Goal: Task Accomplishment & Management: Use online tool/utility

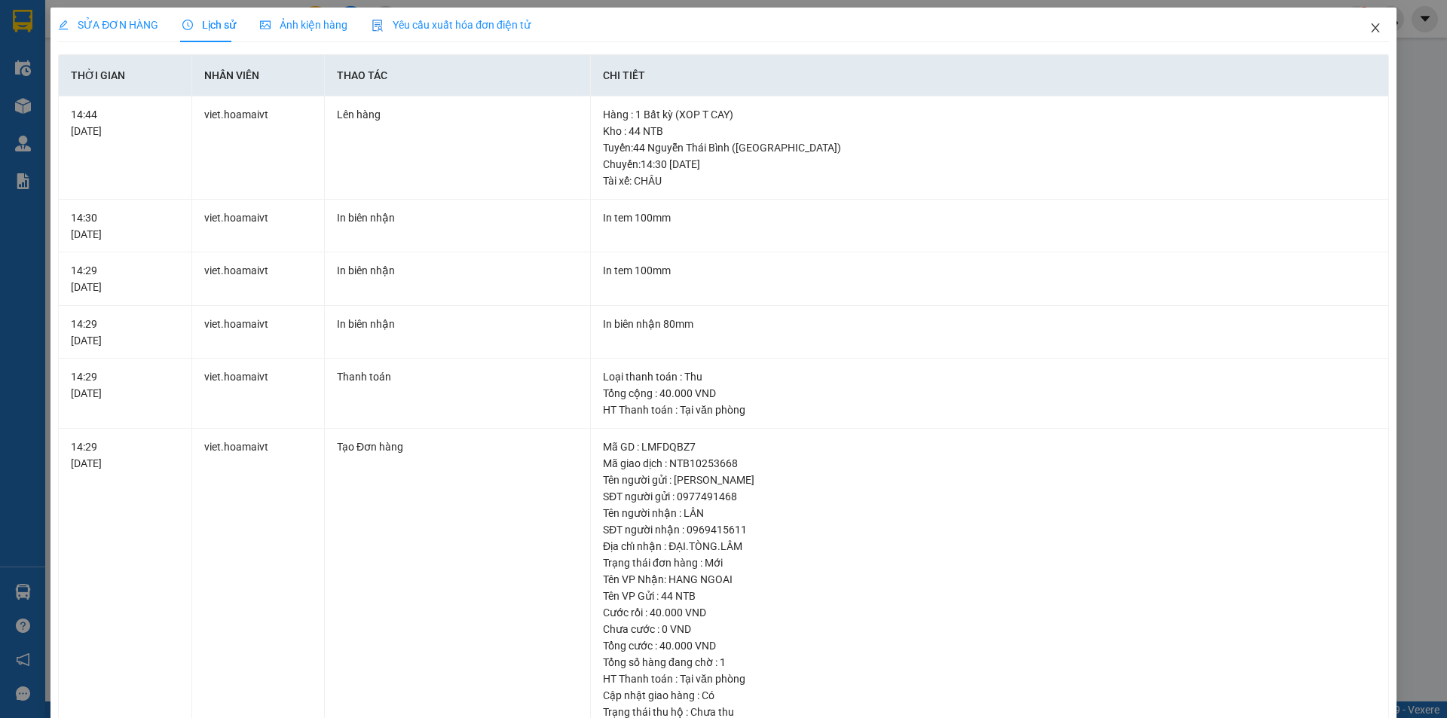
click at [1369, 26] on icon "close" at bounding box center [1375, 28] width 12 height 12
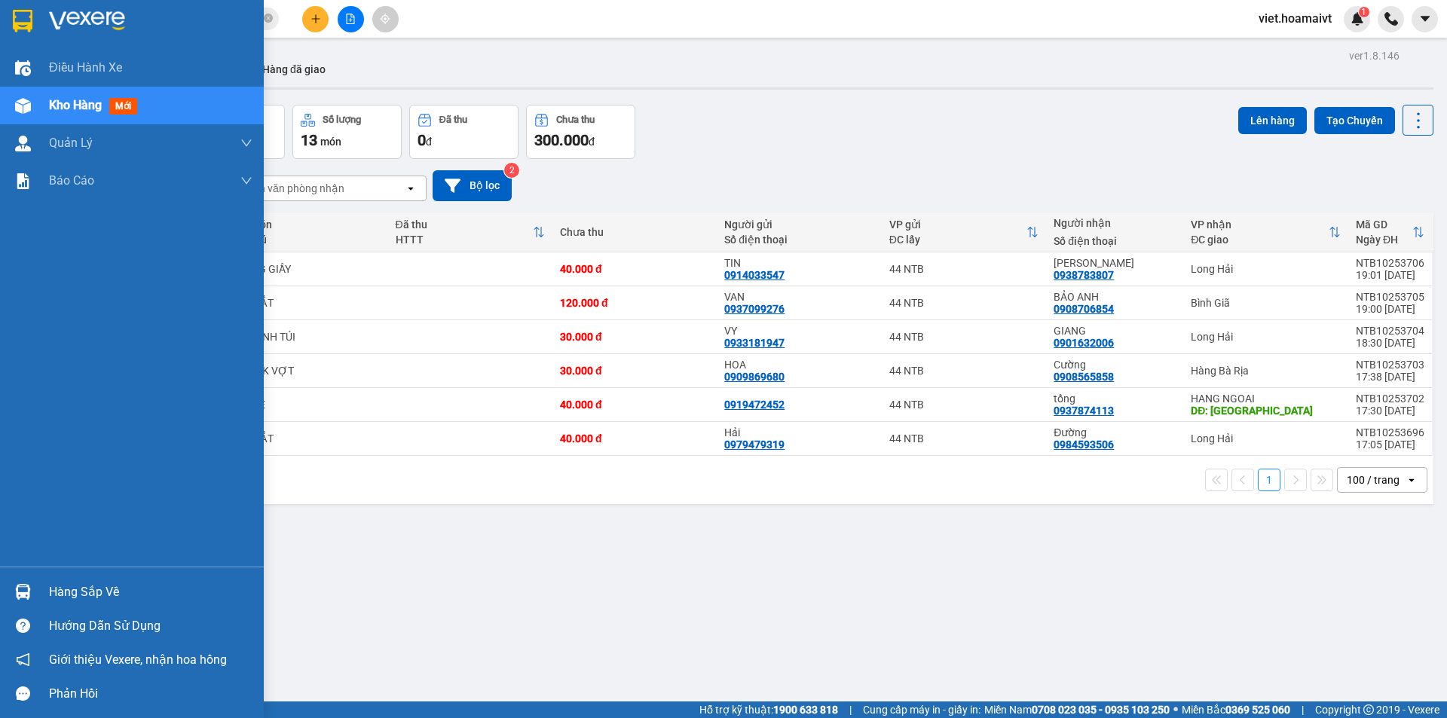
click at [77, 105] on span "Kho hàng" at bounding box center [75, 105] width 53 height 14
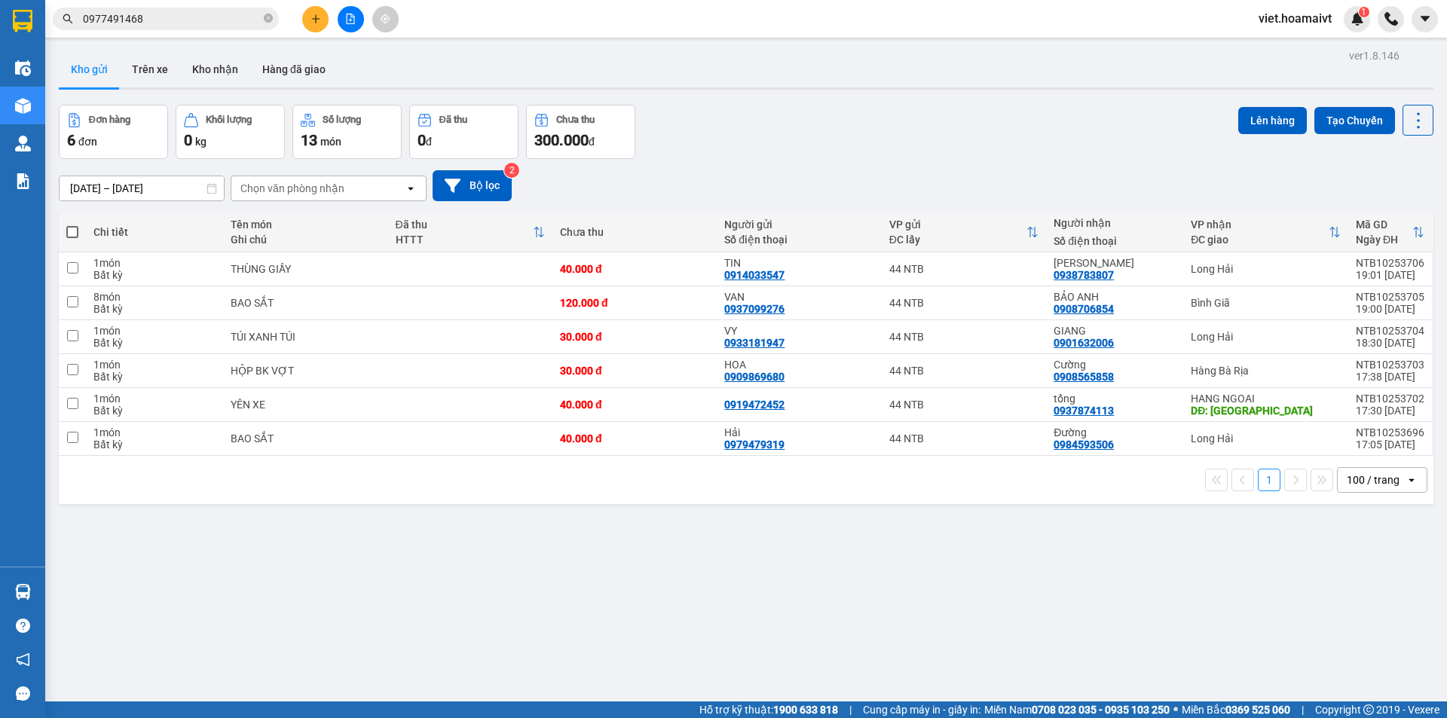
click at [331, 189] on div "Chọn văn phòng nhận" at bounding box center [292, 188] width 104 height 15
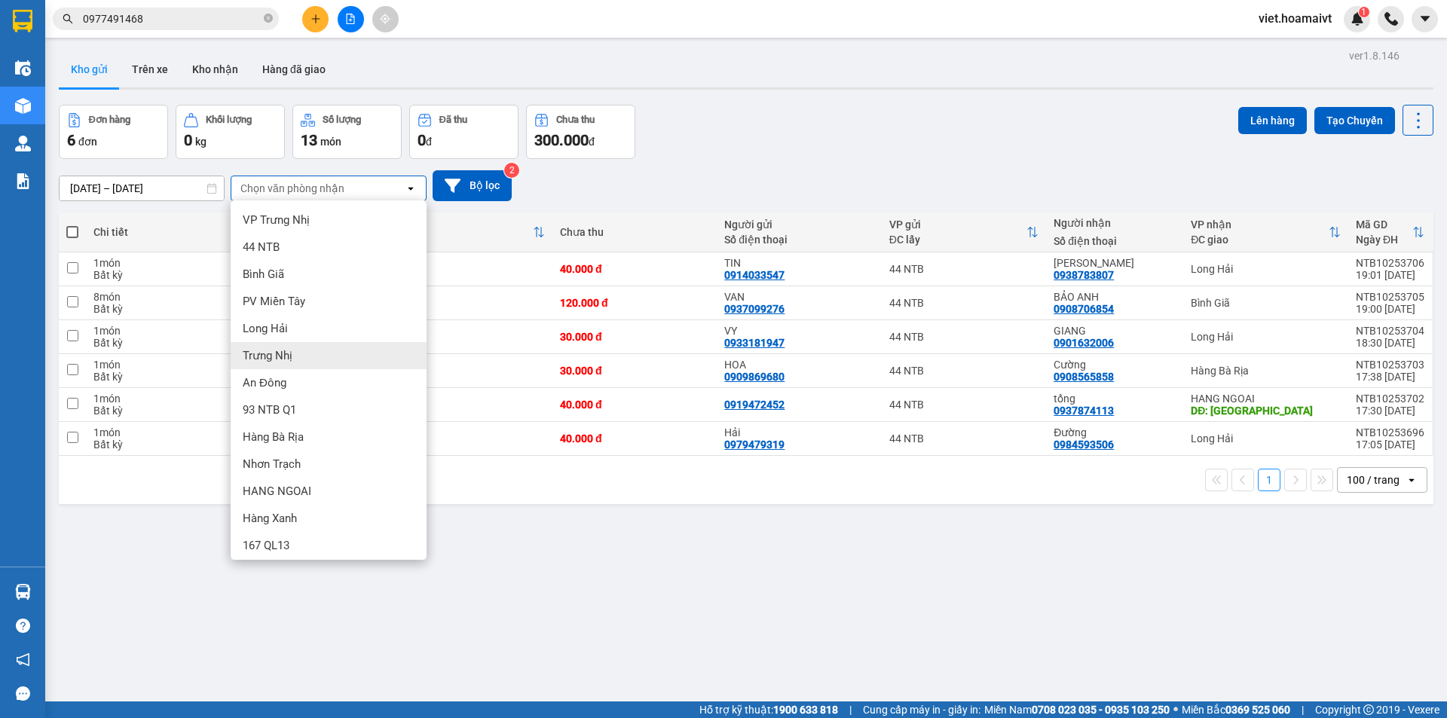
click at [692, 136] on div "Đơn hàng 6 đơn Khối lượng 0 kg Số lượng 13 món Đã thu 0 đ Chưa thu 300.000 đ Lê…" at bounding box center [746, 132] width 1374 height 54
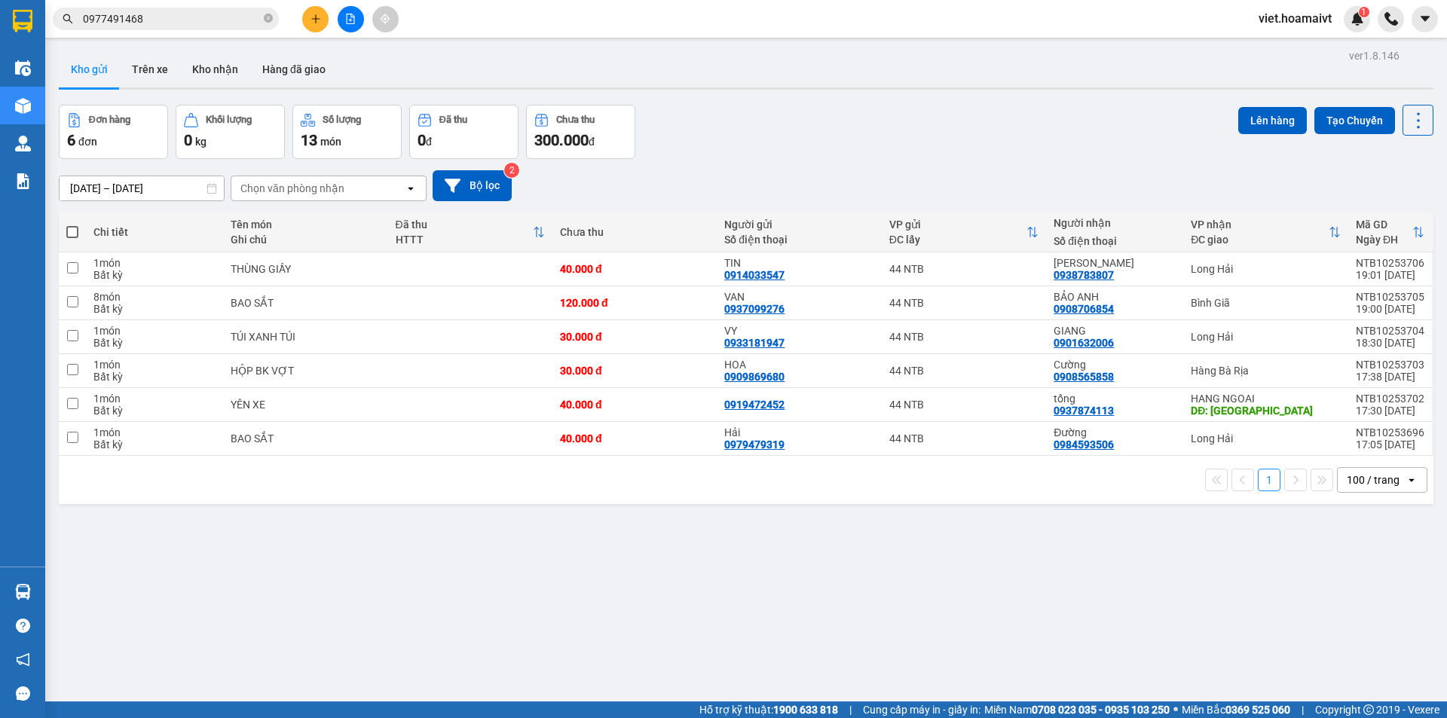
click at [304, 185] on div "Chọn văn phòng nhận" at bounding box center [292, 188] width 104 height 15
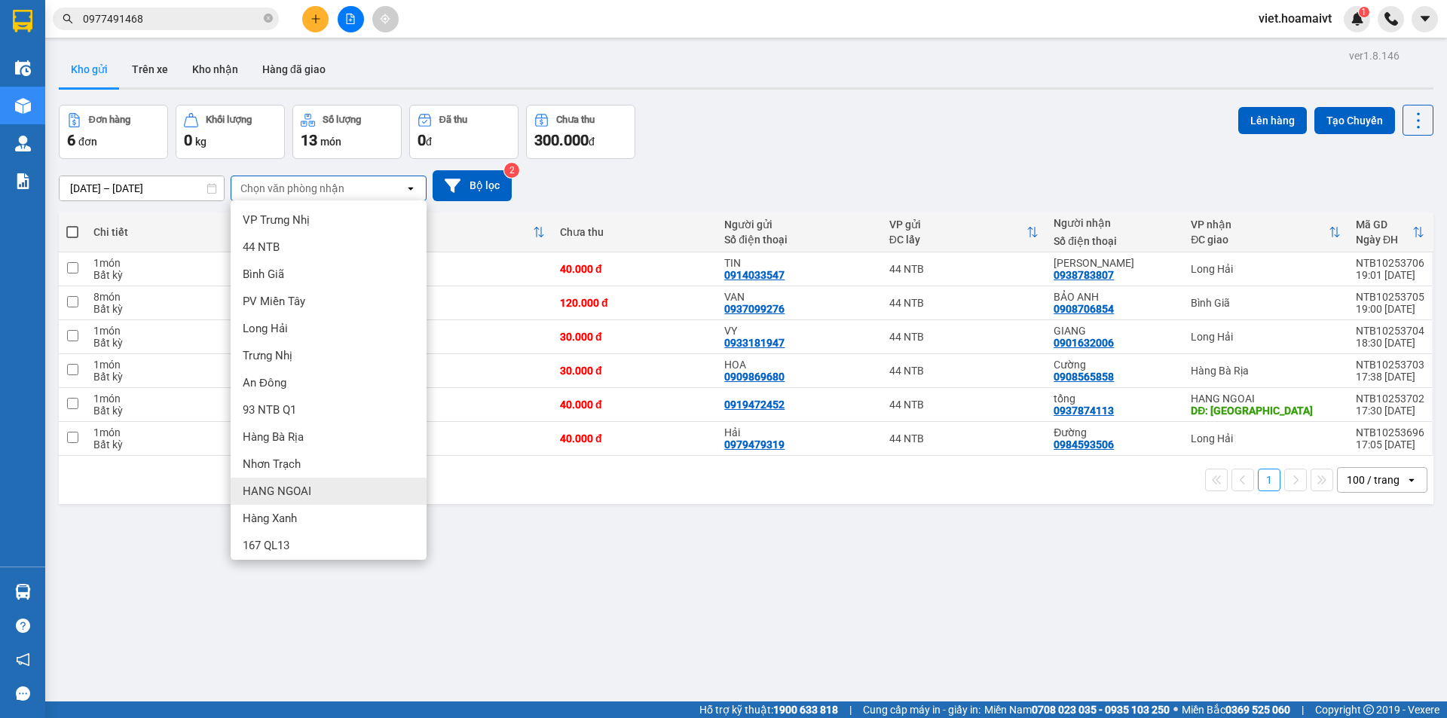
click at [305, 491] on span "HANG NGOAI" at bounding box center [277, 491] width 69 height 15
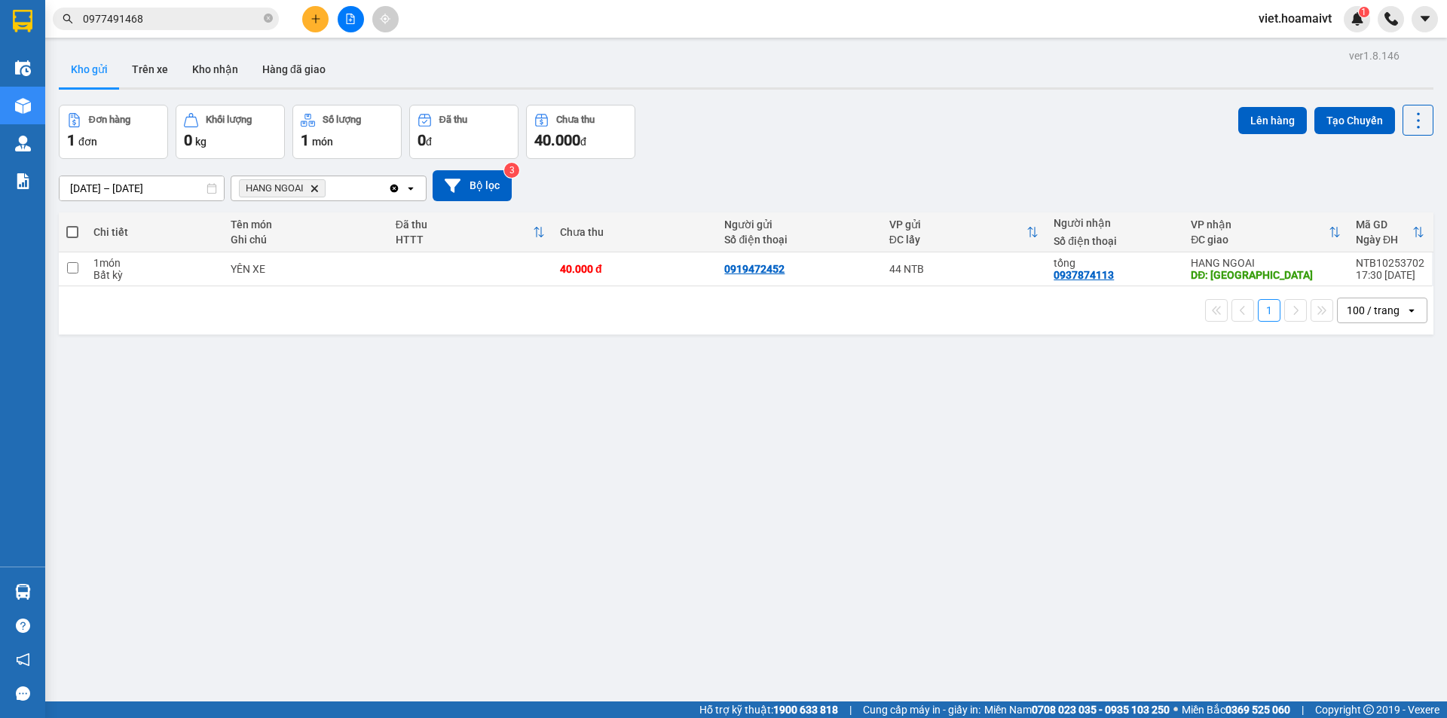
click at [317, 188] on icon "HANG NGOAI, close by backspace" at bounding box center [314, 188] width 7 height 7
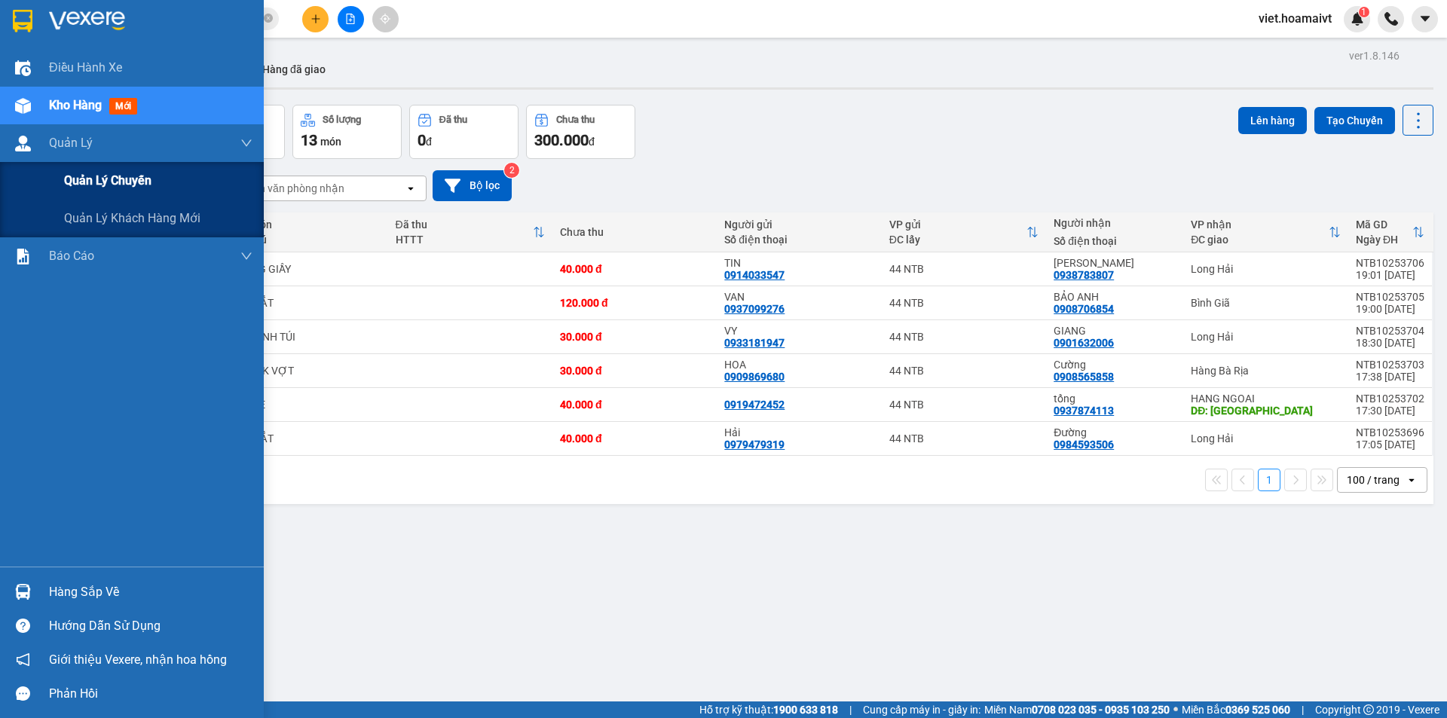
click at [84, 176] on span "Quản lý chuyến" at bounding box center [107, 180] width 87 height 19
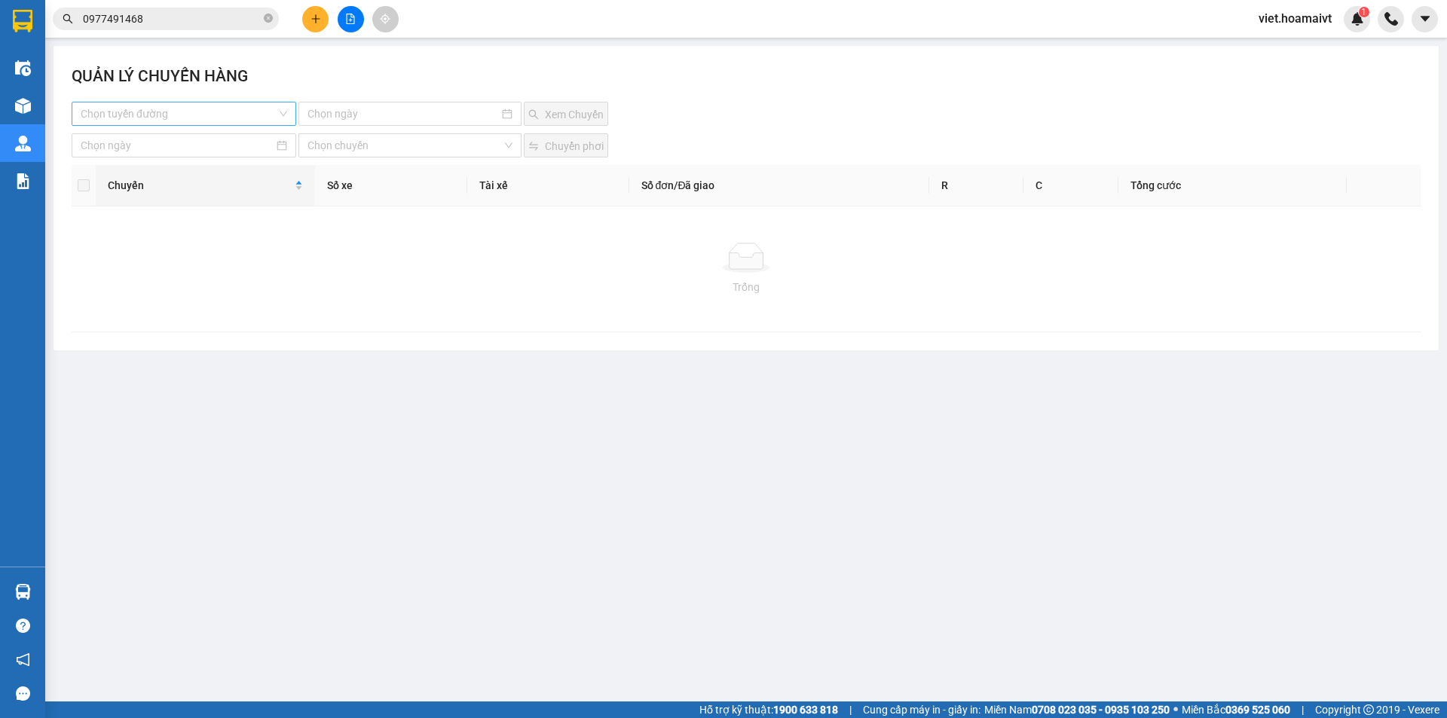
click at [160, 108] on input "search" at bounding box center [179, 113] width 196 height 23
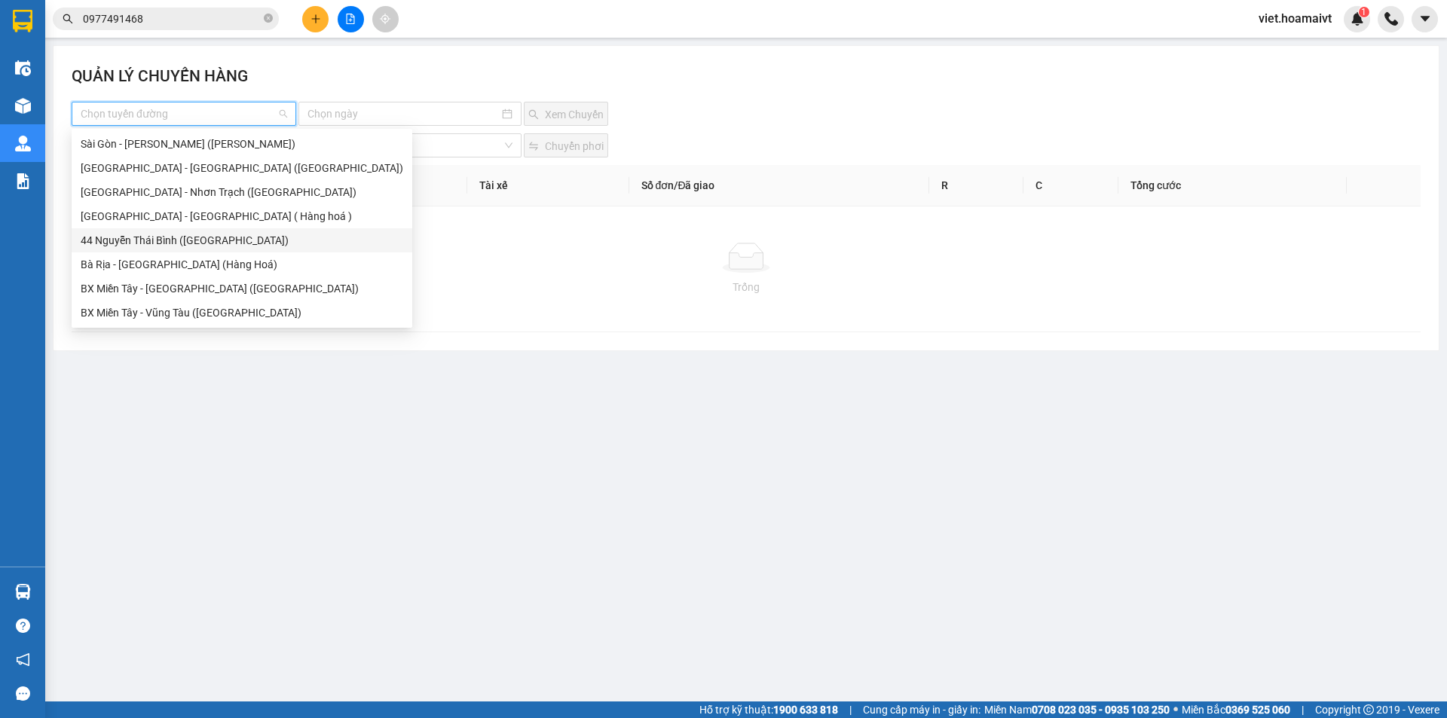
click at [143, 245] on div "44 Nguyễn Thái Bình ([GEOGRAPHIC_DATA])" at bounding box center [242, 240] width 322 height 17
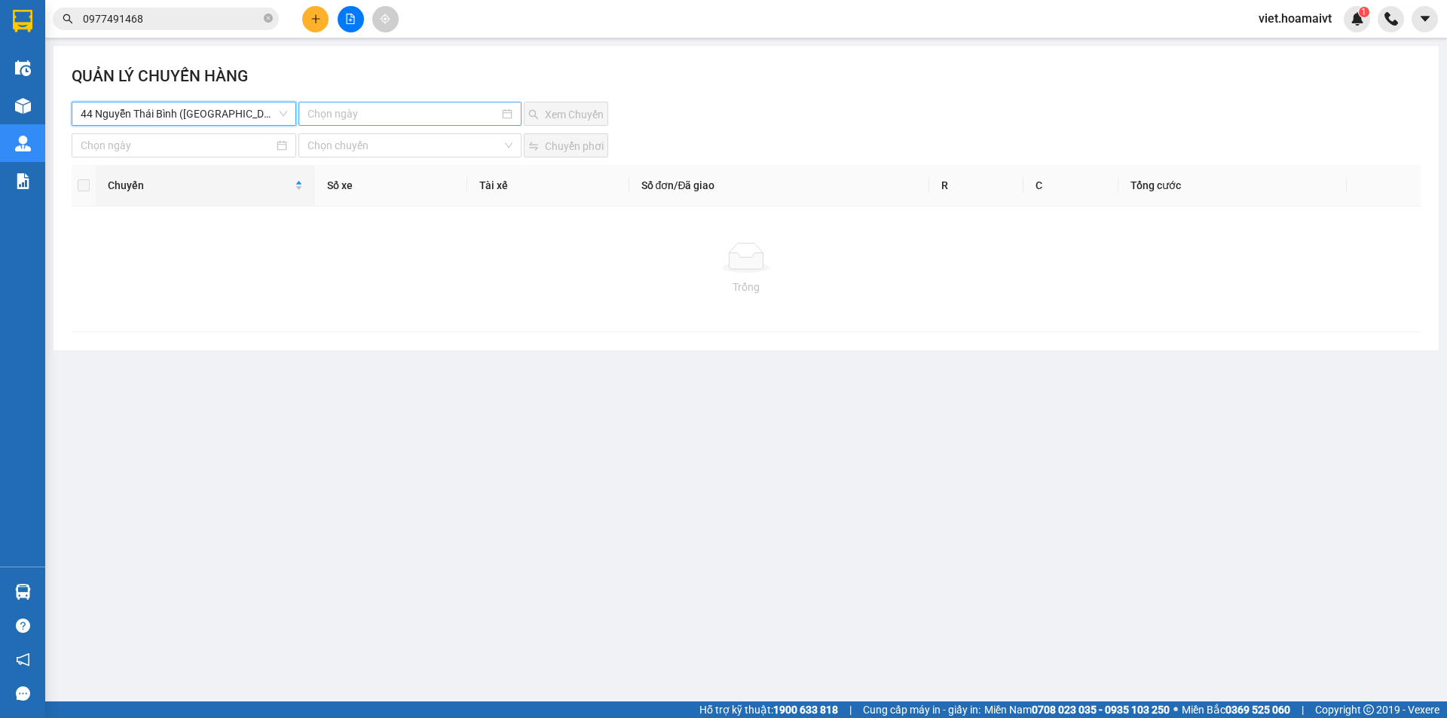
click at [379, 112] on input at bounding box center [402, 113] width 191 height 17
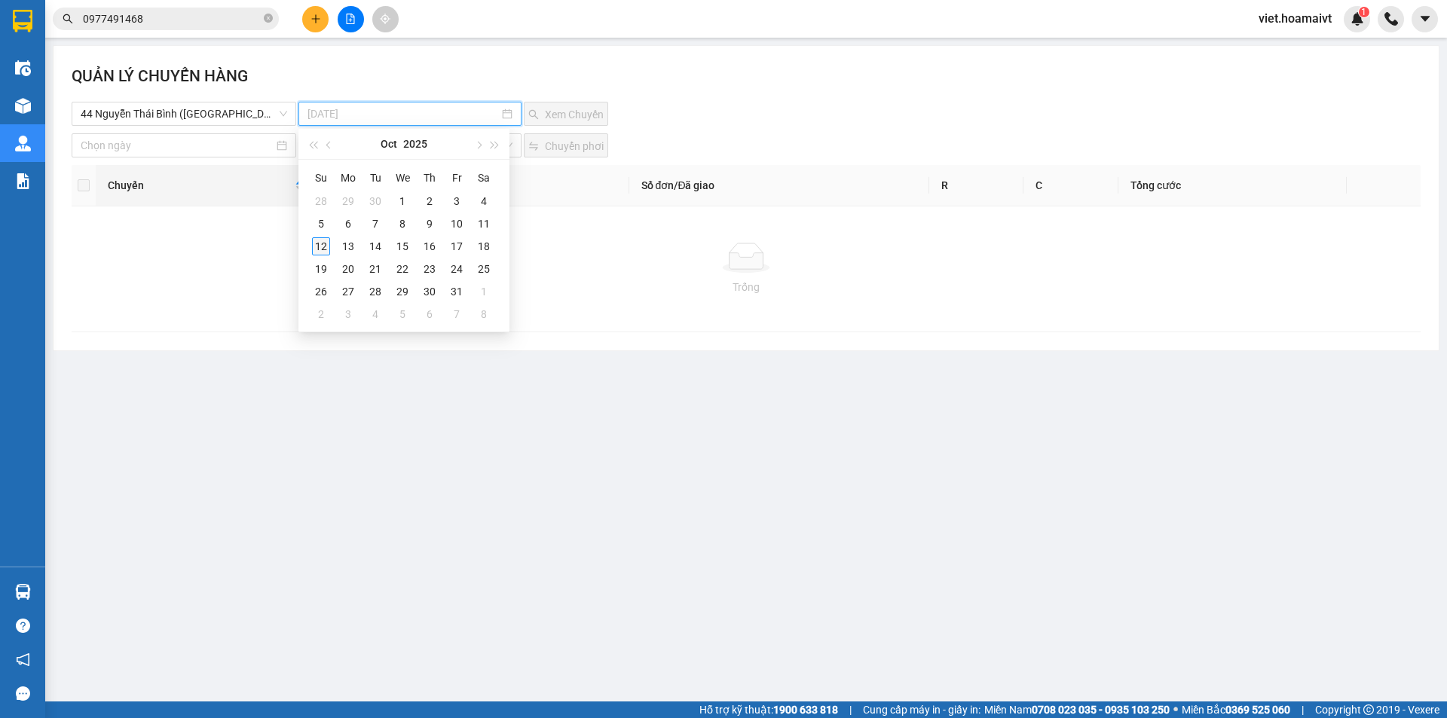
type input "[DATE]"
click at [323, 250] on div "12" at bounding box center [321, 246] width 18 height 18
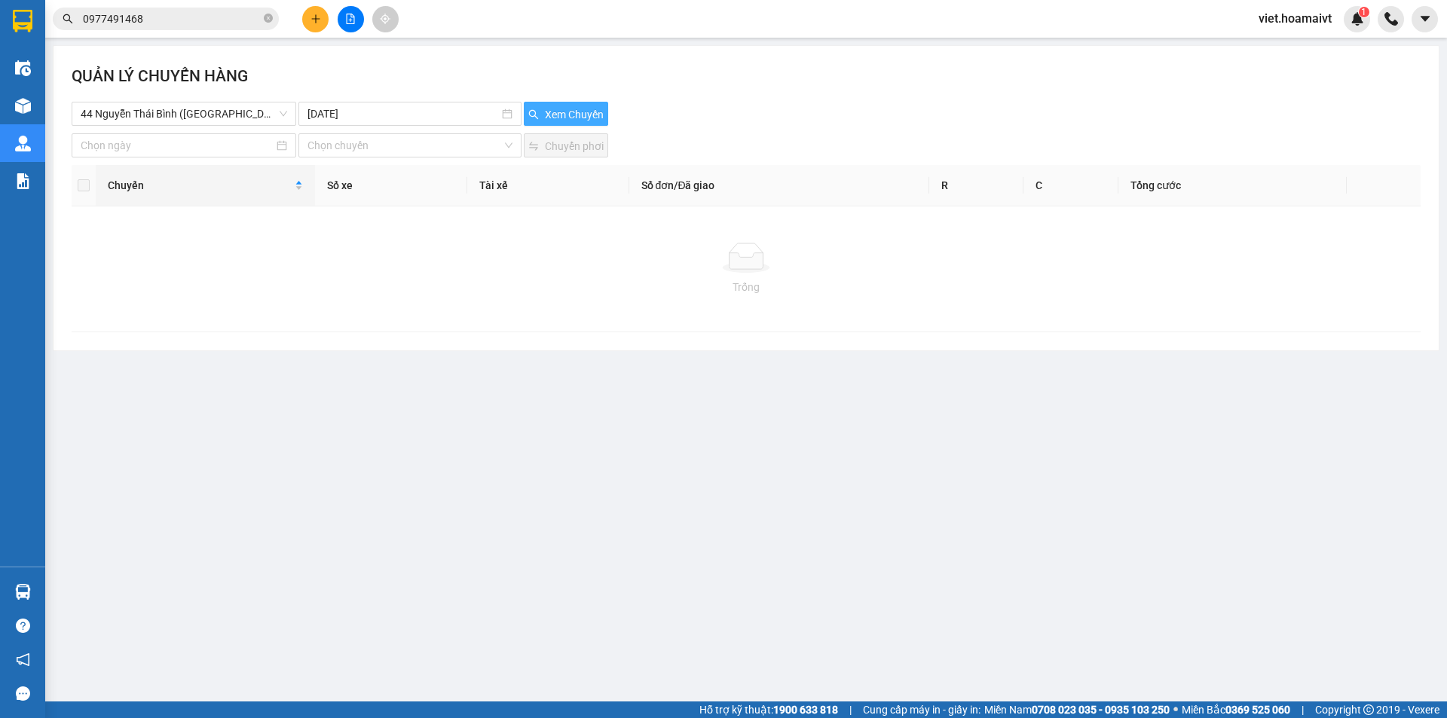
click at [588, 114] on span "Xem Chuyến" at bounding box center [574, 114] width 59 height 17
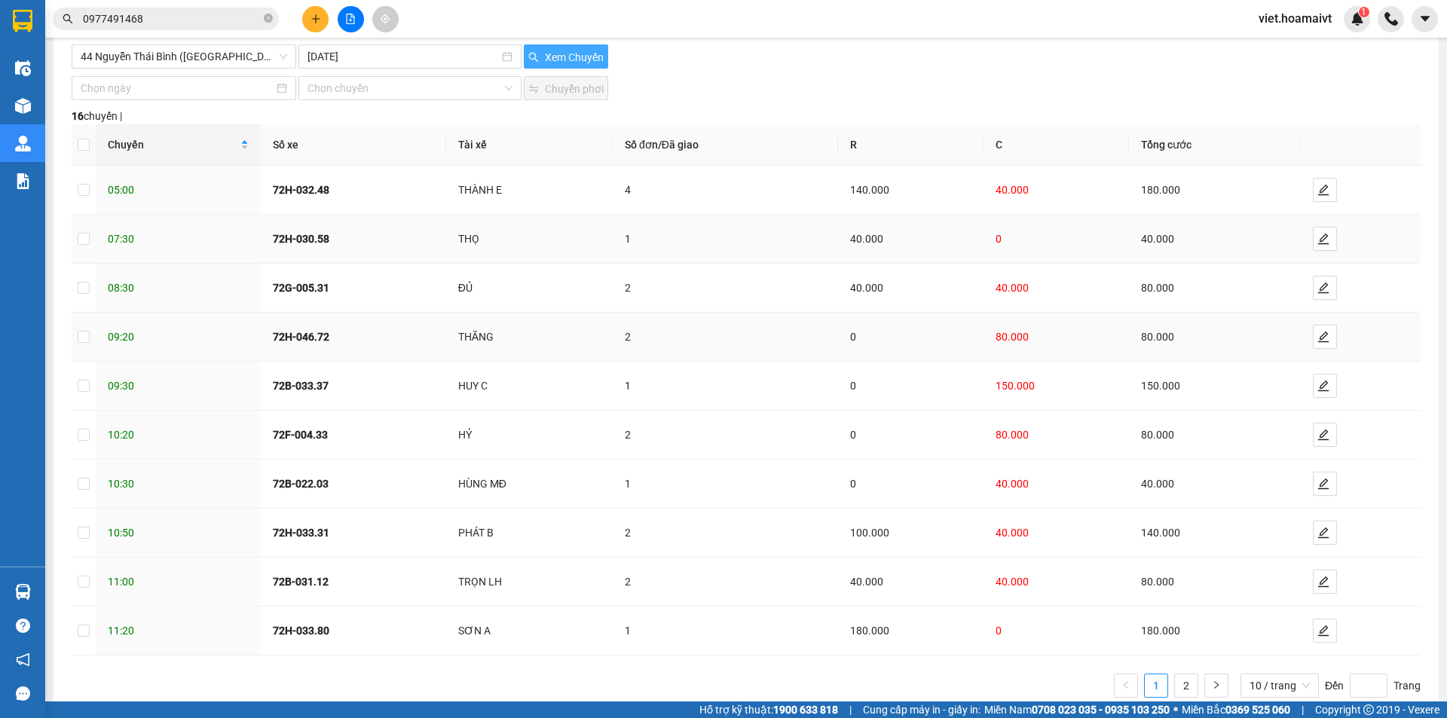
scroll to position [92, 0]
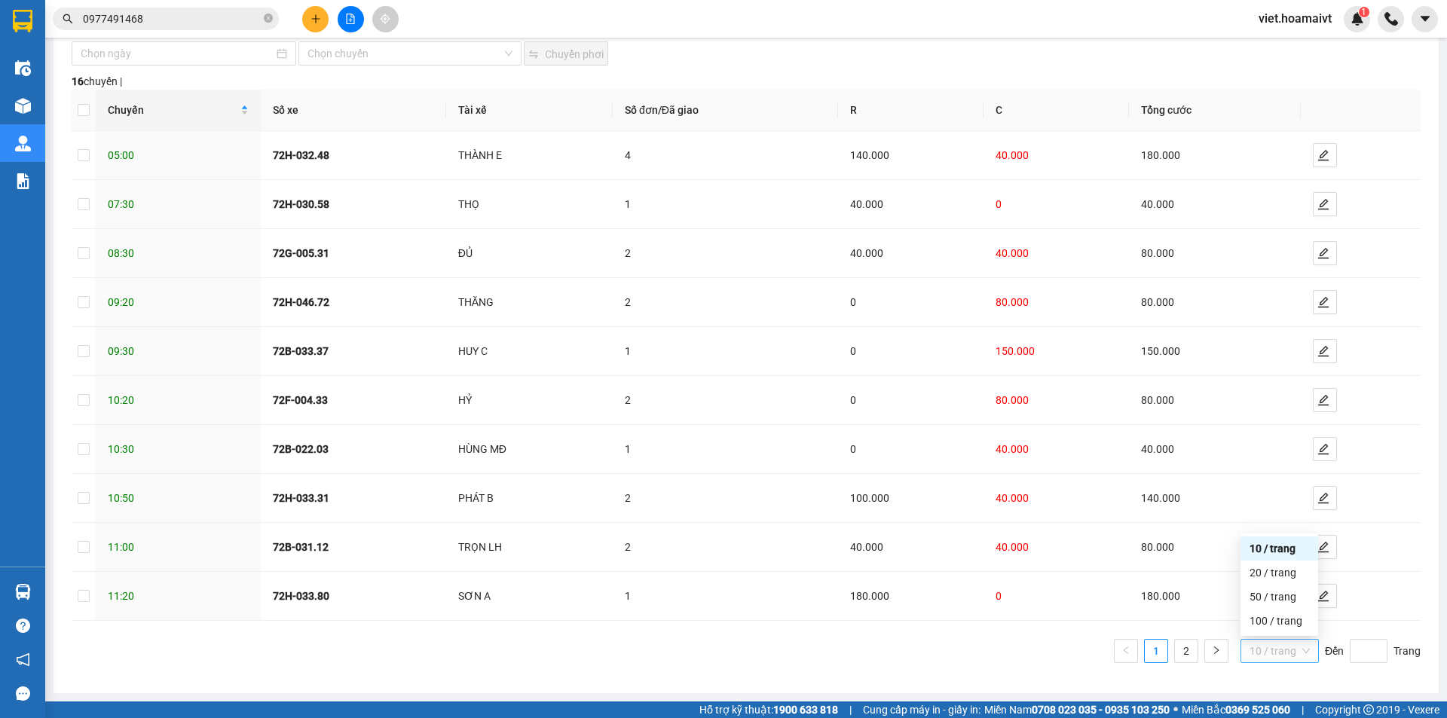
click at [1270, 662] on span "10 / trang" at bounding box center [1279, 651] width 60 height 23
click at [1279, 628] on div "100 / trang" at bounding box center [1279, 621] width 60 height 17
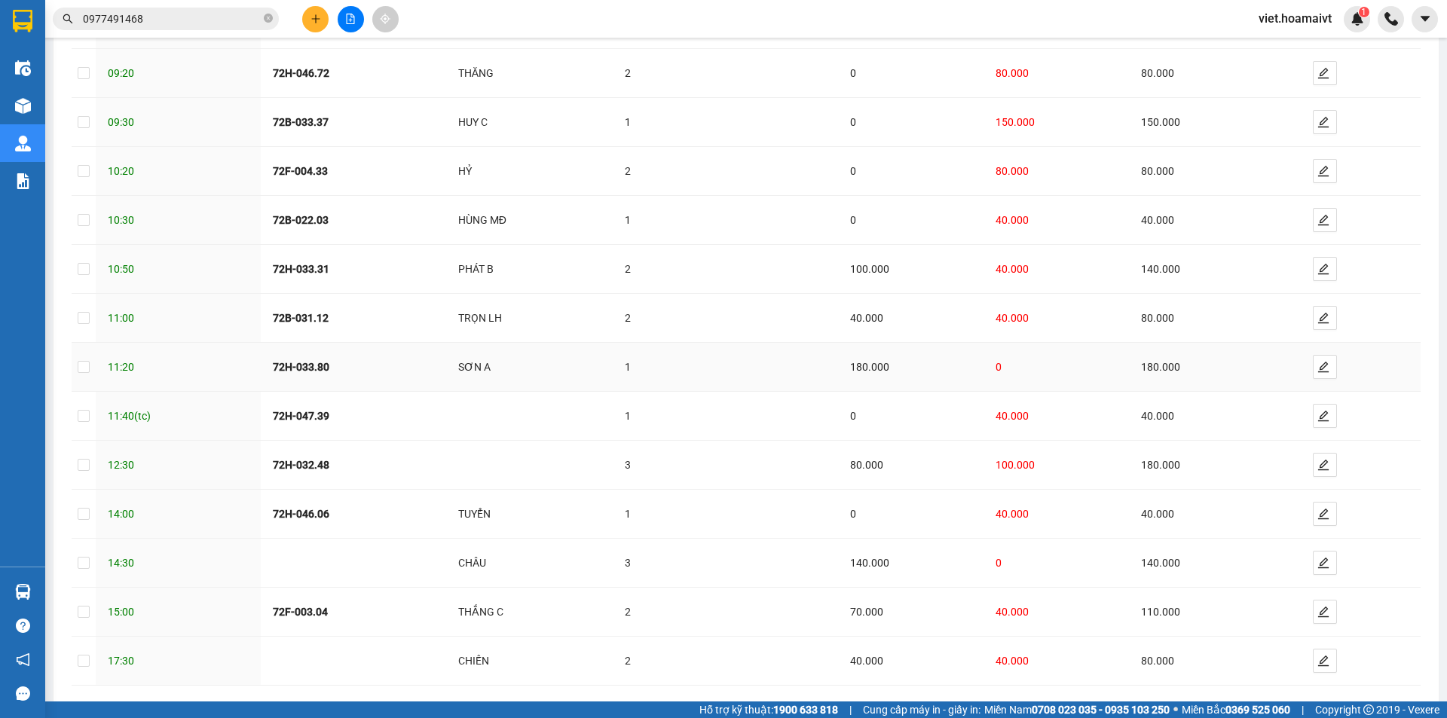
scroll to position [386, 0]
